Goal: Navigation & Orientation: Find specific page/section

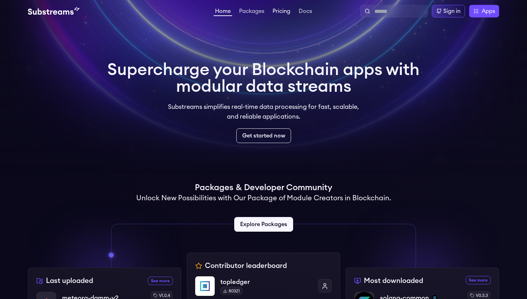
click at [284, 12] on link "Pricing" at bounding box center [281, 11] width 21 height 7
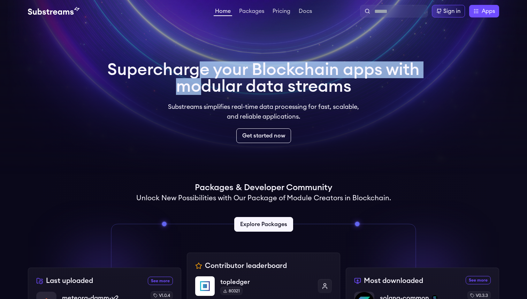
drag, startPoint x: 220, startPoint y: 75, endPoint x: 223, endPoint y: 94, distance: 18.7
click at [223, 94] on h1 "Supercharge your Blockchain apps with modular data streams" at bounding box center [263, 77] width 312 height 33
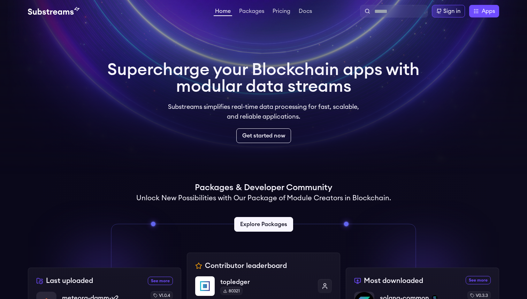
click at [236, 11] on ul "Home Packages Pricing Docs" at bounding box center [264, 11] width 100 height 8
click at [243, 11] on link "Packages" at bounding box center [252, 11] width 28 height 7
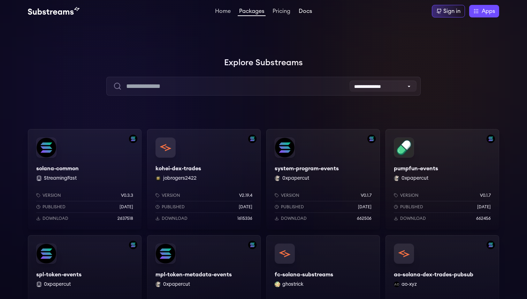
click at [301, 11] on link "Docs" at bounding box center [305, 11] width 16 height 7
click at [284, 10] on link "Pricing" at bounding box center [281, 11] width 21 height 7
